Goal: Transaction & Acquisition: Subscribe to service/newsletter

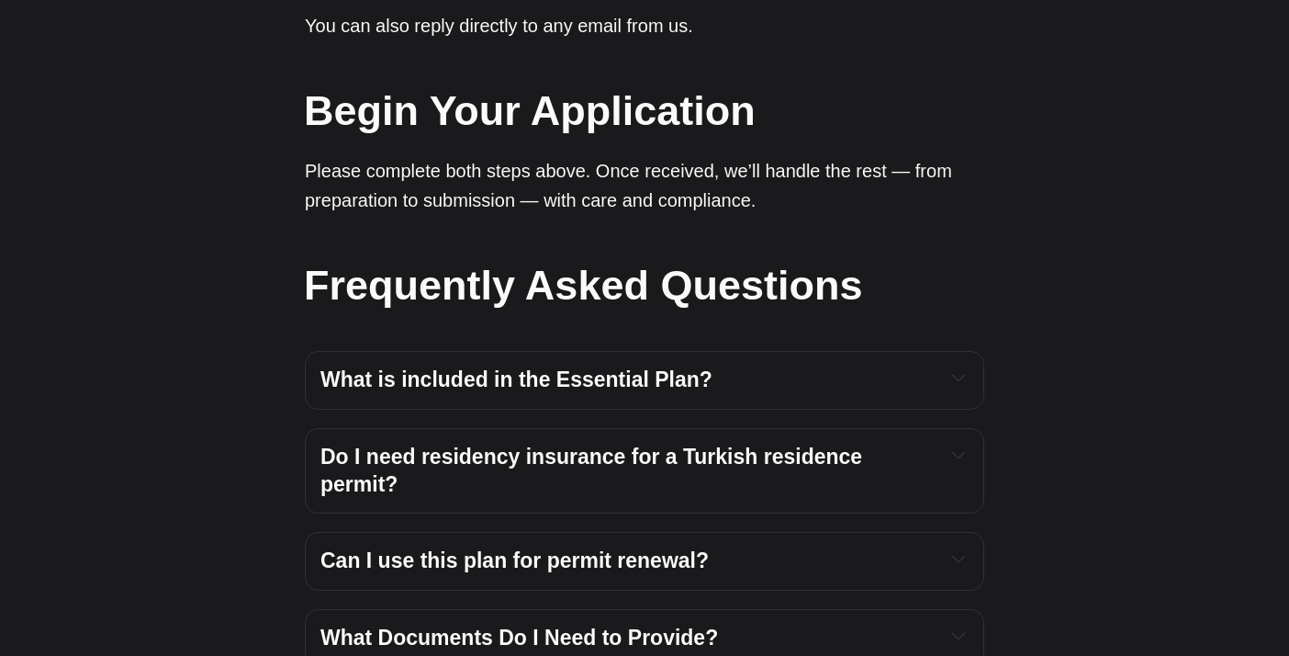
scroll to position [1858, 0]
click at [593, 367] on strong "What is included in the Essential Plan?" at bounding box center [516, 379] width 392 height 24
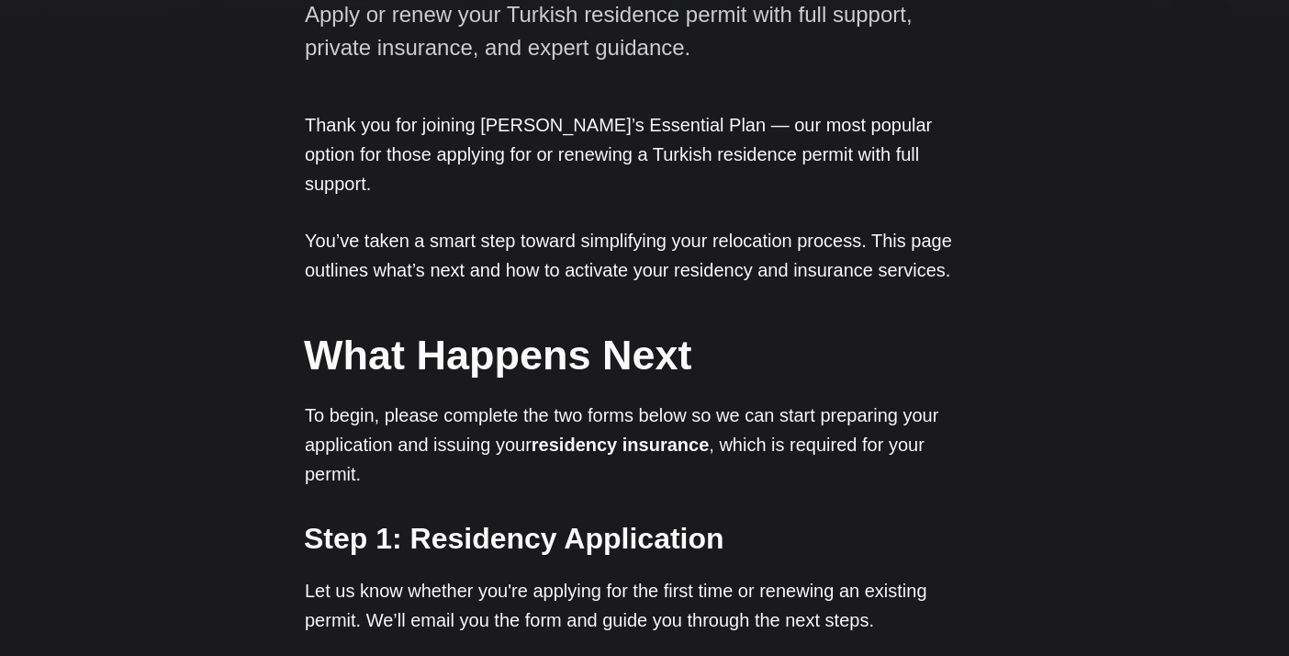
scroll to position [0, 0]
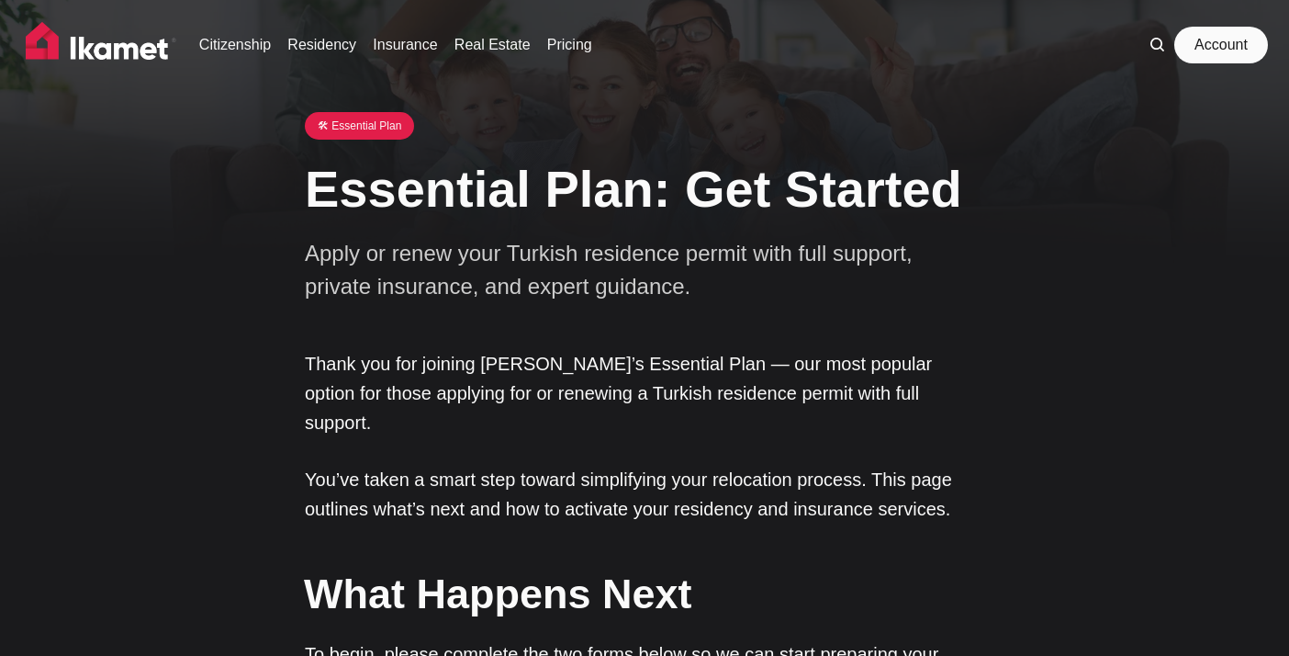
click at [1218, 49] on link "Account" at bounding box center [1221, 45] width 84 height 37
